Goal: Information Seeking & Learning: Learn about a topic

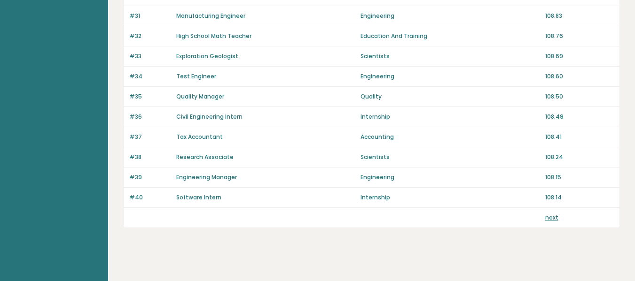
scroll to position [713, 0]
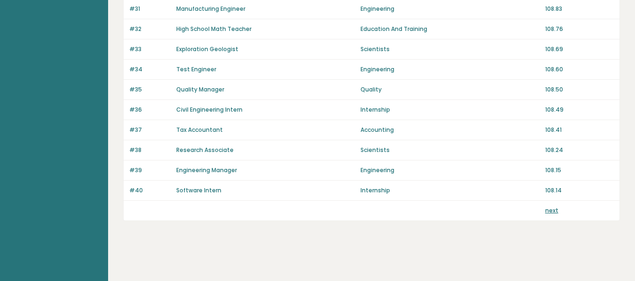
click at [549, 208] on link "next" at bounding box center [551, 211] width 13 height 8
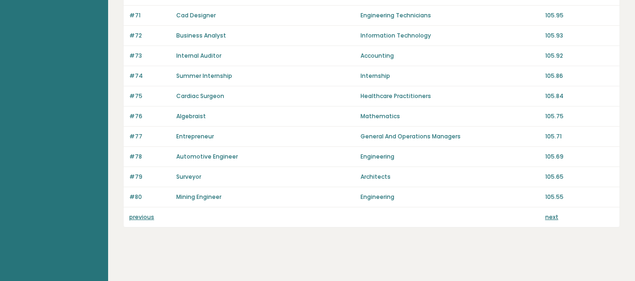
scroll to position [713, 0]
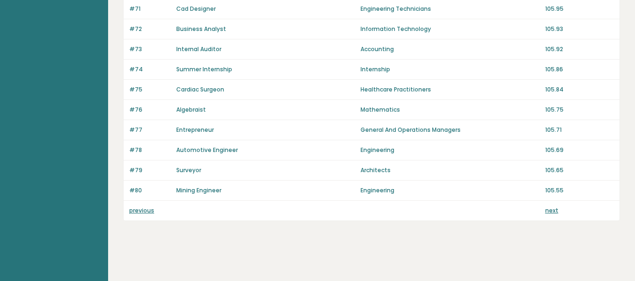
click at [549, 210] on link "next" at bounding box center [551, 211] width 13 height 8
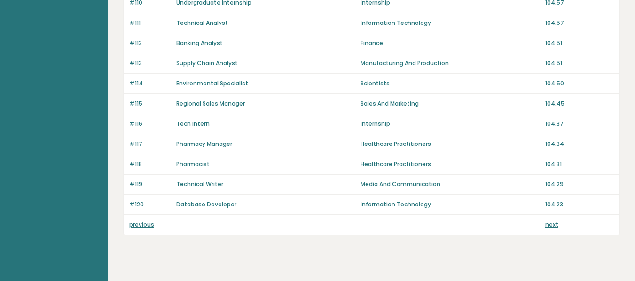
scroll to position [700, 0]
click at [182, 161] on link "Pharmacist" at bounding box center [192, 164] width 33 height 8
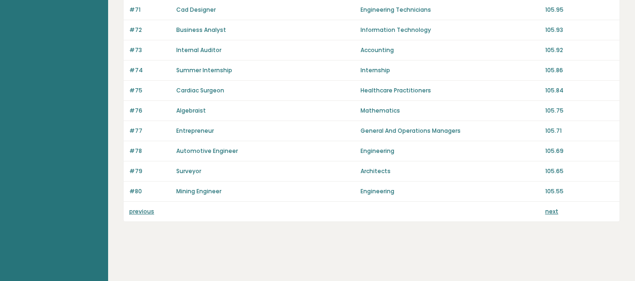
scroll to position [713, 0]
